Goal: Browse casually

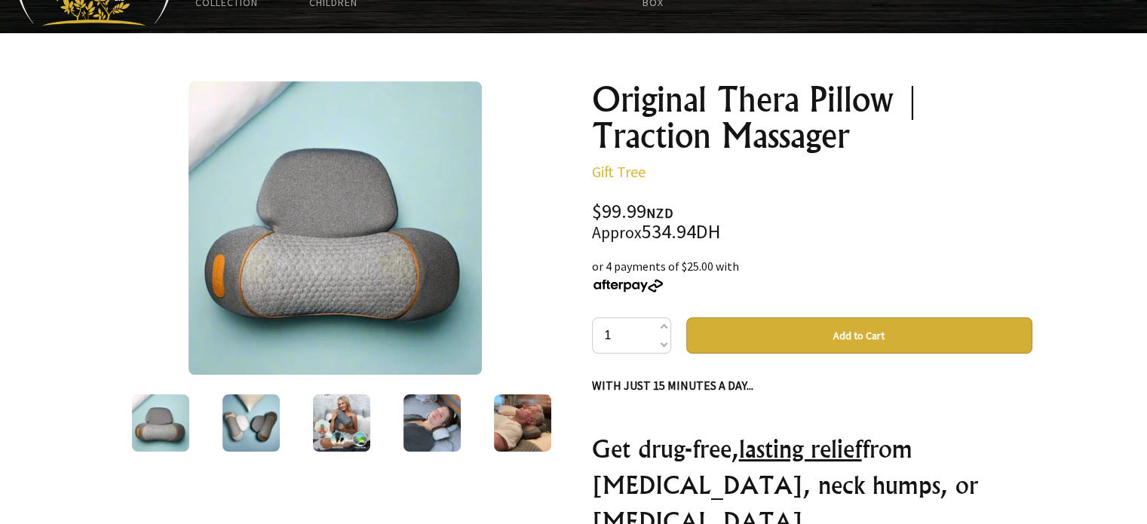
click at [274, 427] on img at bounding box center [250, 422] width 57 height 57
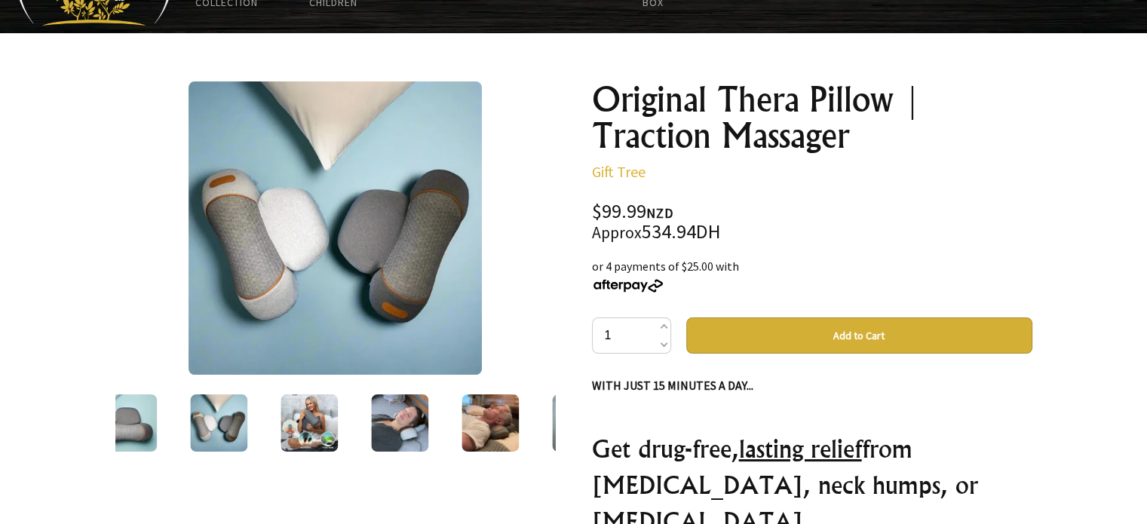
click at [316, 425] on img at bounding box center [309, 422] width 57 height 57
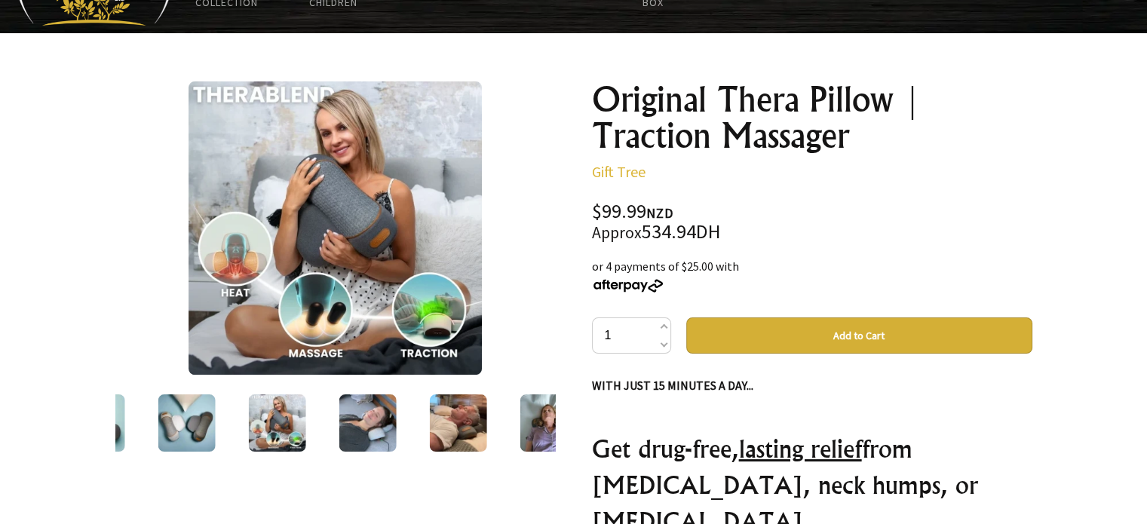
click at [344, 428] on img at bounding box center [367, 422] width 57 height 57
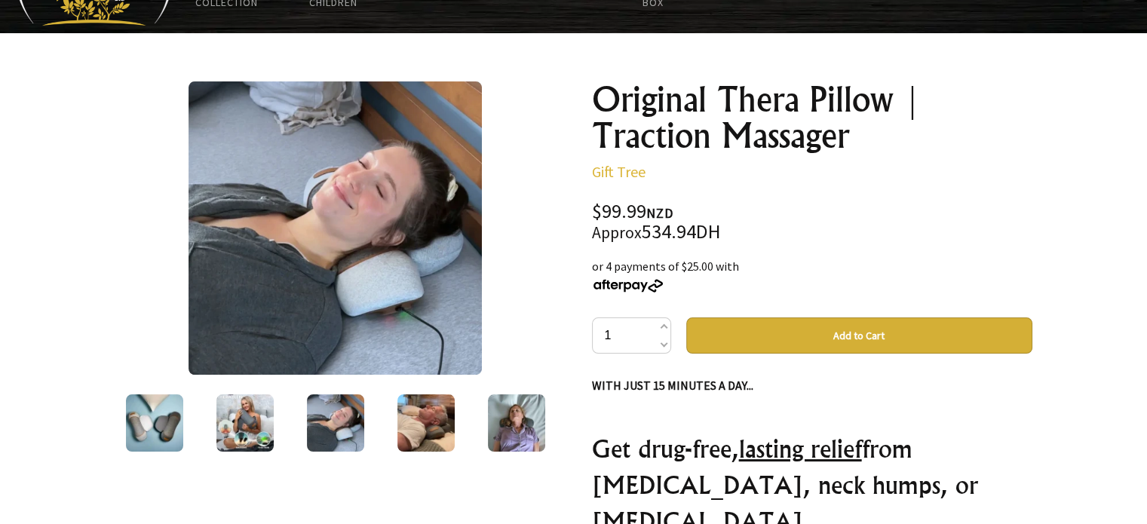
click at [376, 431] on div at bounding box center [335, 422] width 90 height 63
click at [415, 432] on img at bounding box center [425, 422] width 57 height 57
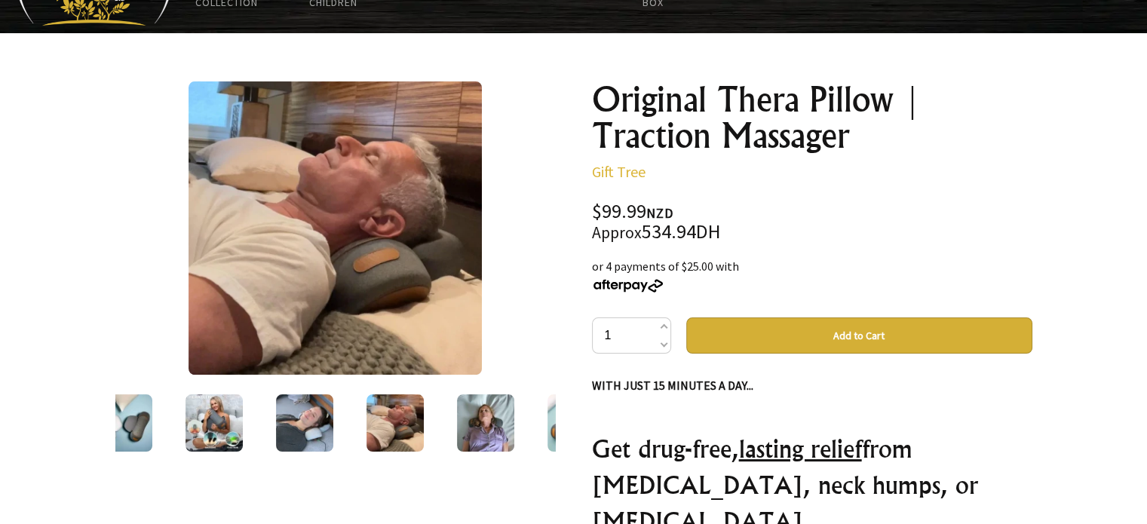
click at [480, 431] on img at bounding box center [485, 422] width 57 height 57
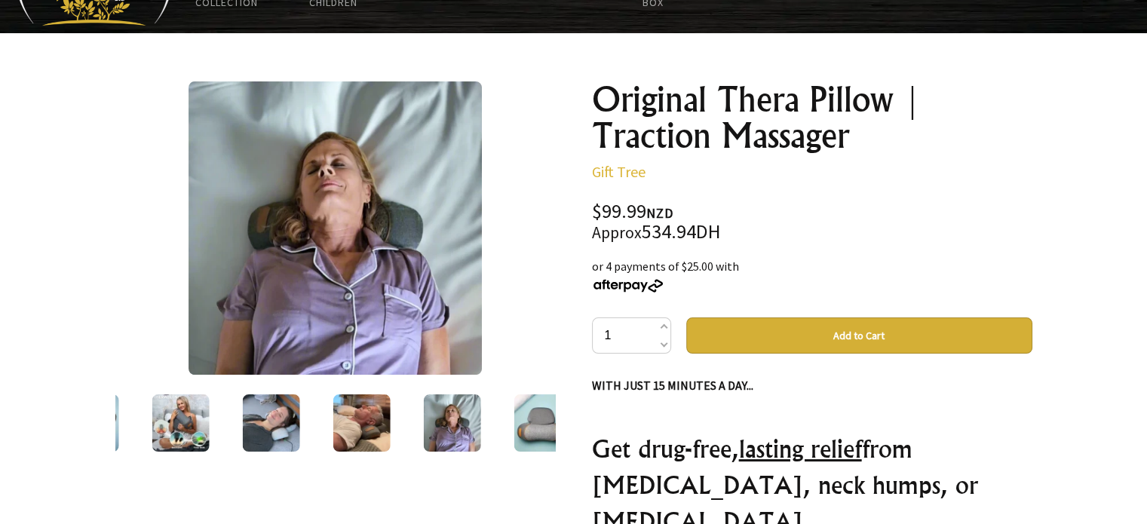
click at [520, 434] on img at bounding box center [542, 422] width 57 height 57
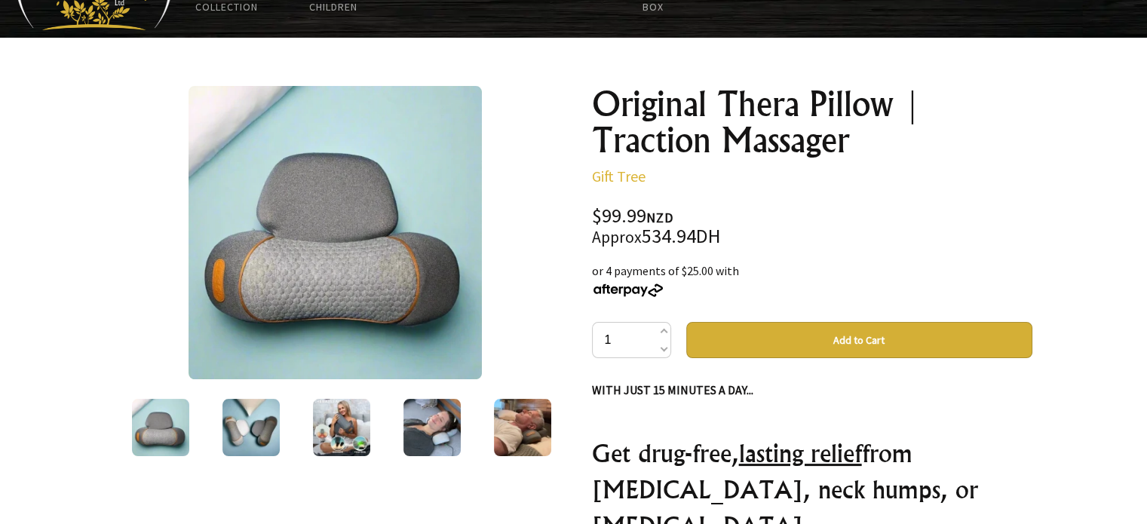
scroll to position [111, 0]
